Goal: Task Accomplishment & Management: Use online tool/utility

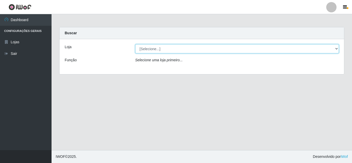
click at [337, 48] on select "[Selecione...] Queiroz [GEOGRAPHIC_DATA] - [GEOGRAPHIC_DATA]" at bounding box center [237, 48] width 204 height 9
select select "462"
click at [135, 44] on select "[Selecione...] Queiroz [GEOGRAPHIC_DATA] - [GEOGRAPHIC_DATA]" at bounding box center [237, 48] width 204 height 9
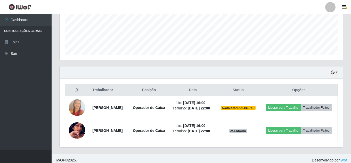
scroll to position [141, 0]
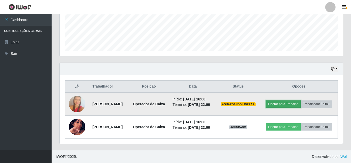
click at [301, 101] on button "Liberar para Trabalho" at bounding box center [283, 104] width 35 height 7
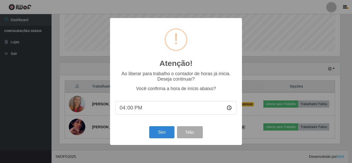
click at [255, 153] on div "Atenção! × Ao liberar para trabalho o contador de horas já inicia. Deseja conti…" at bounding box center [176, 81] width 352 height 163
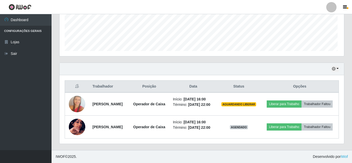
scroll to position [107, 283]
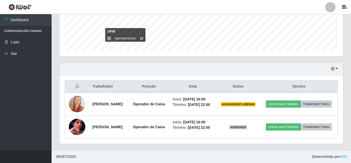
click at [95, 51] on div "Agendamentos Day Month 18/08 Agendamentos 12" at bounding box center [201, 6] width 292 height 114
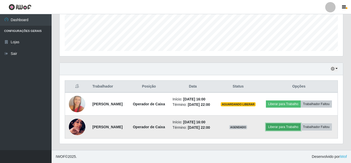
click at [301, 123] on button "Liberar para Trabalho" at bounding box center [283, 126] width 35 height 7
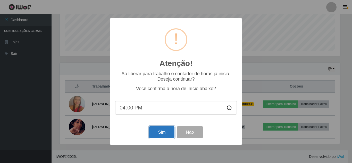
click at [169, 132] on button "Sim" at bounding box center [161, 132] width 25 height 12
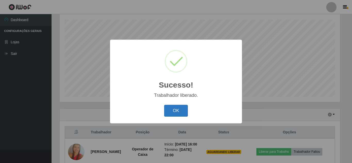
click at [174, 112] on button "OK" at bounding box center [176, 111] width 24 height 12
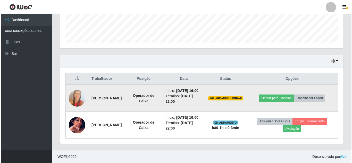
scroll to position [152, 0]
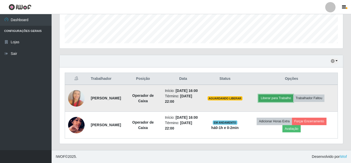
click at [285, 95] on button "Liberar para Trabalho" at bounding box center [275, 98] width 35 height 7
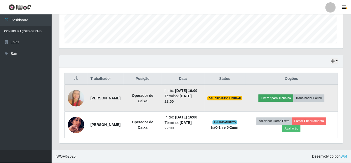
scroll to position [107, 281]
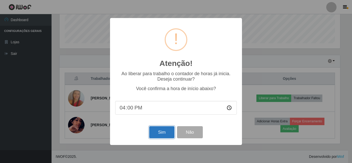
click at [162, 138] on button "Sim" at bounding box center [161, 132] width 25 height 12
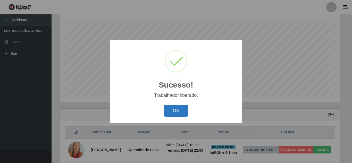
click at [184, 109] on button "OK" at bounding box center [176, 111] width 24 height 12
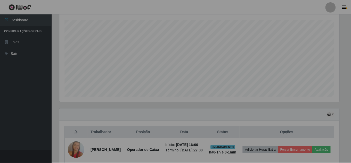
scroll to position [107, 283]
